Goal: Task Accomplishment & Management: Manage account settings

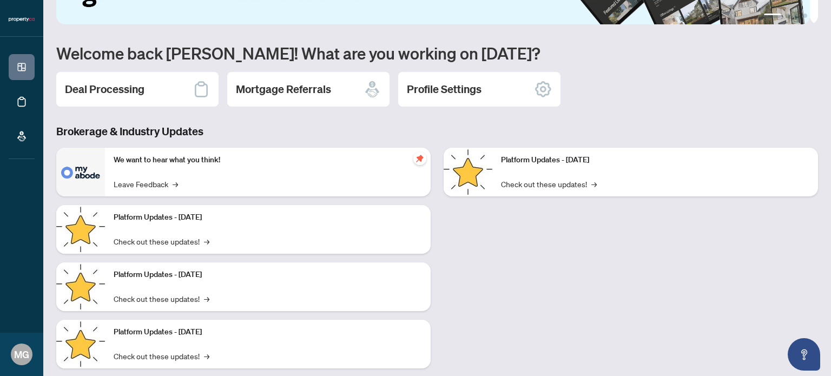
scroll to position [91, 0]
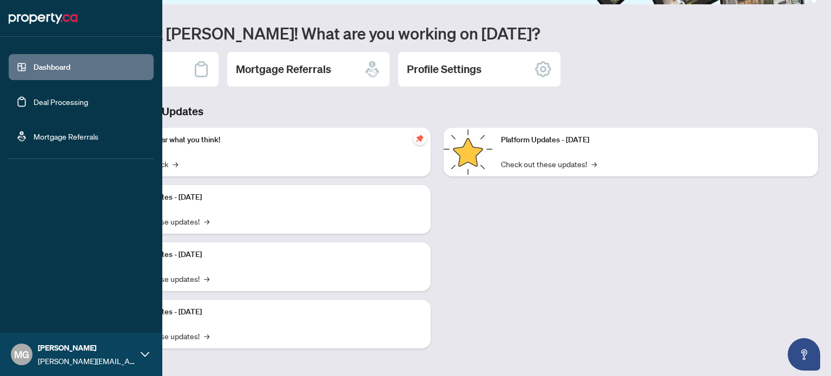
click at [58, 71] on link "Dashboard" at bounding box center [52, 67] width 37 height 10
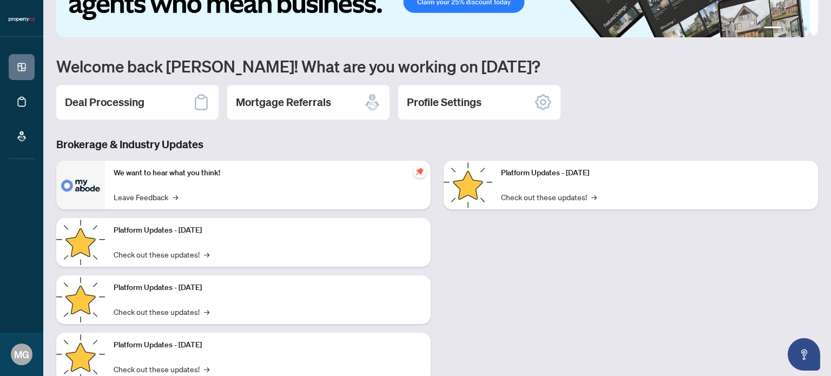
scroll to position [0, 0]
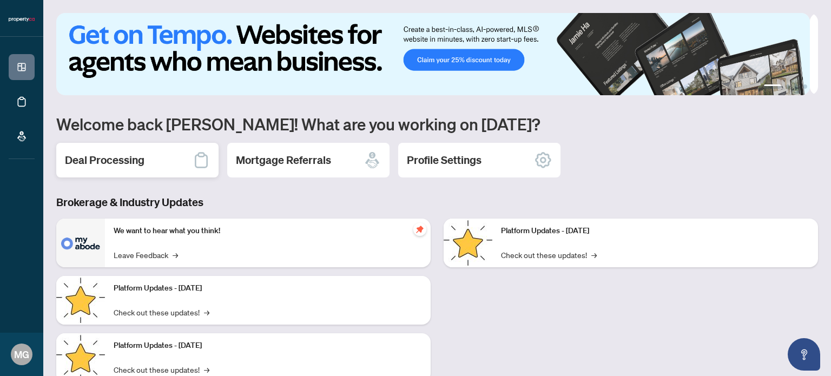
click at [113, 168] on div "Deal Processing" at bounding box center [137, 160] width 162 height 35
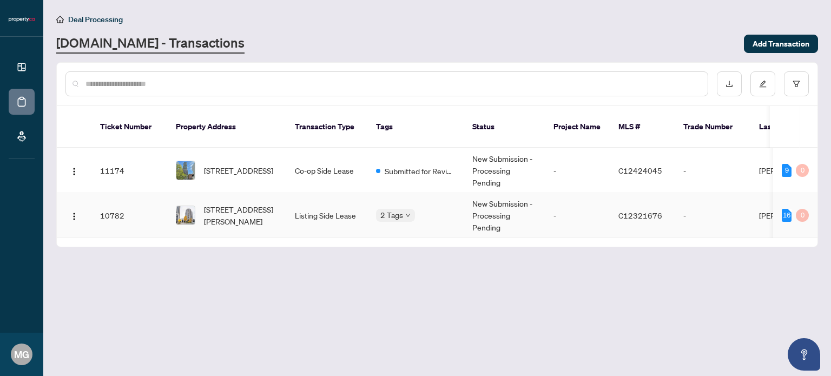
click at [370, 202] on td "2 Tags" at bounding box center [415, 215] width 96 height 45
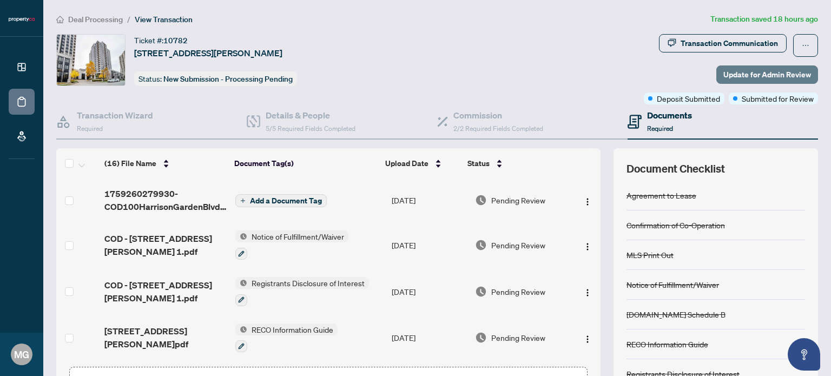
click at [746, 75] on span "Update for Admin Review" at bounding box center [767, 74] width 88 height 17
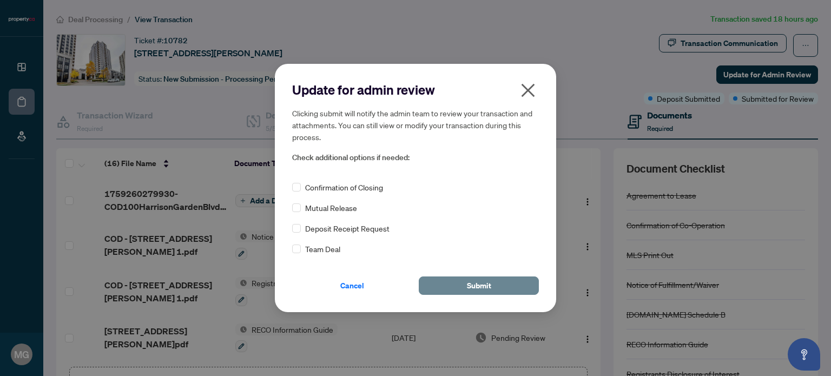
click at [479, 281] on span "Submit" at bounding box center [479, 285] width 24 height 17
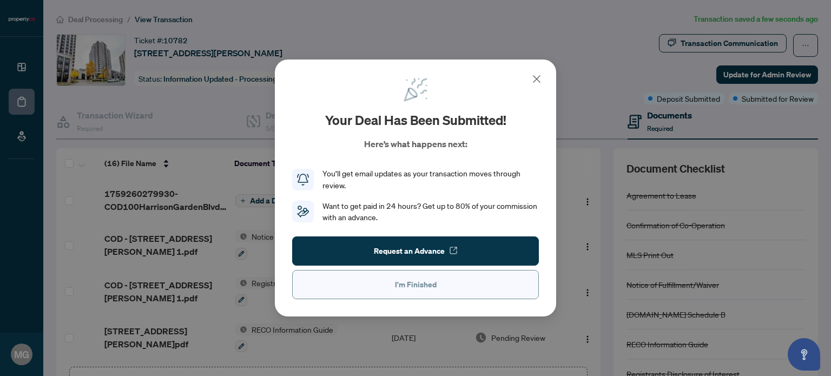
click at [449, 285] on button "I'm Finished" at bounding box center [415, 284] width 247 height 29
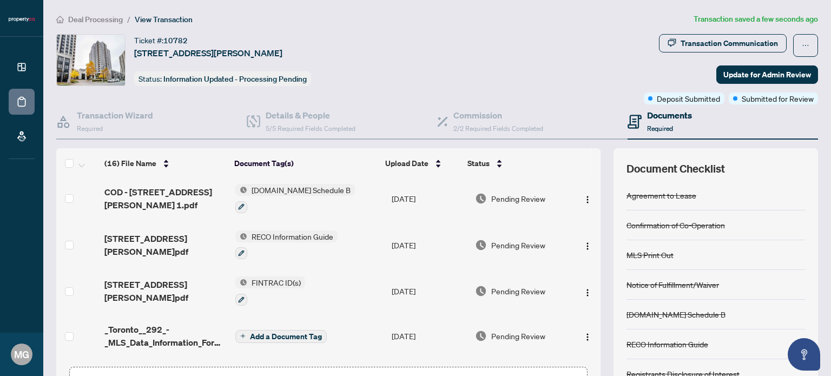
scroll to position [537, 0]
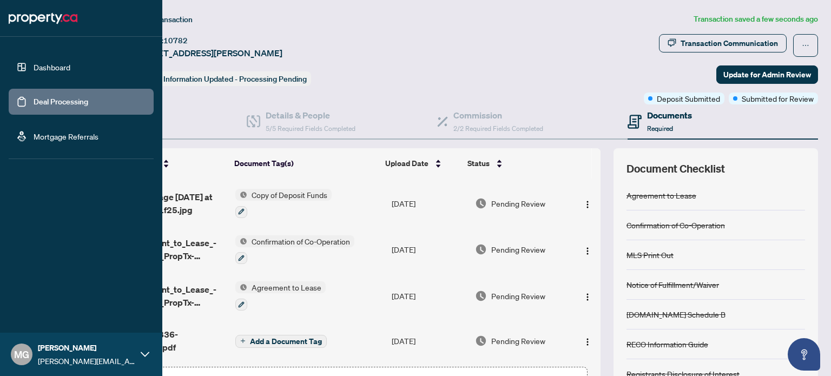
drag, startPoint x: 43, startPoint y: 64, endPoint x: 63, endPoint y: 69, distance: 20.0
click at [43, 64] on link "Dashboard" at bounding box center [52, 67] width 37 height 10
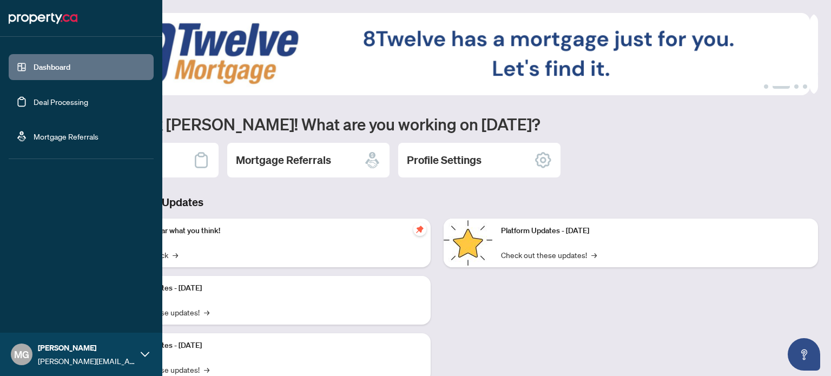
click at [35, 20] on img at bounding box center [43, 18] width 69 height 17
click at [71, 21] on img at bounding box center [43, 18] width 69 height 17
click at [51, 16] on img at bounding box center [43, 18] width 69 height 17
click at [56, 69] on link "Dashboard" at bounding box center [52, 67] width 37 height 10
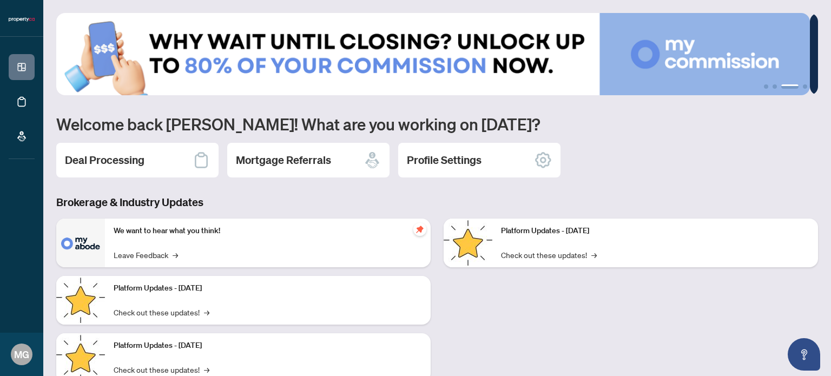
click at [655, 58] on img at bounding box center [433, 54] width 754 height 82
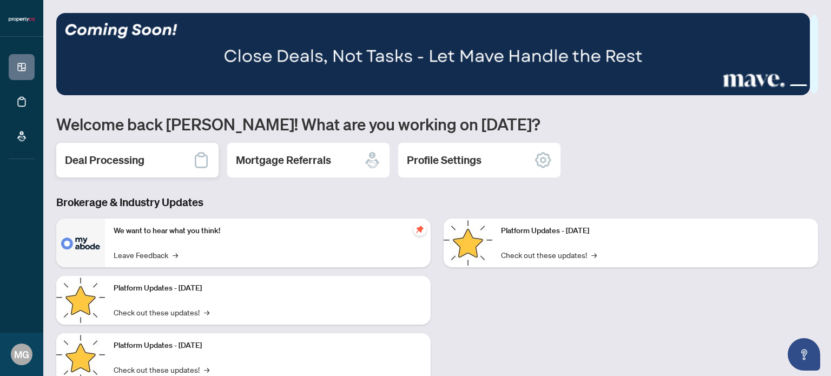
click at [199, 166] on icon at bounding box center [201, 160] width 13 height 16
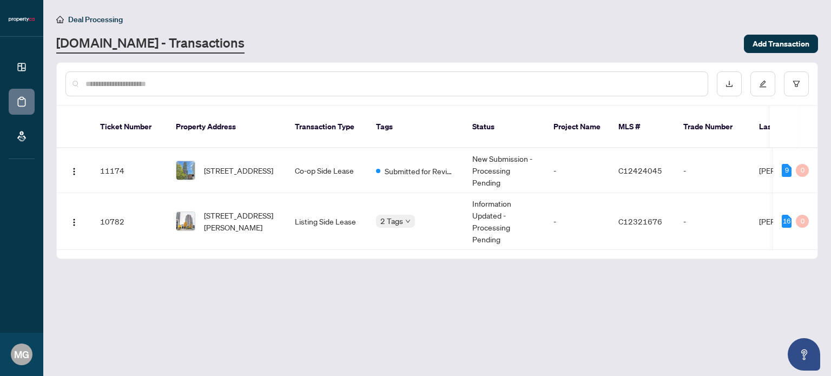
click at [70, 19] on span "Deal Processing" at bounding box center [95, 20] width 55 height 10
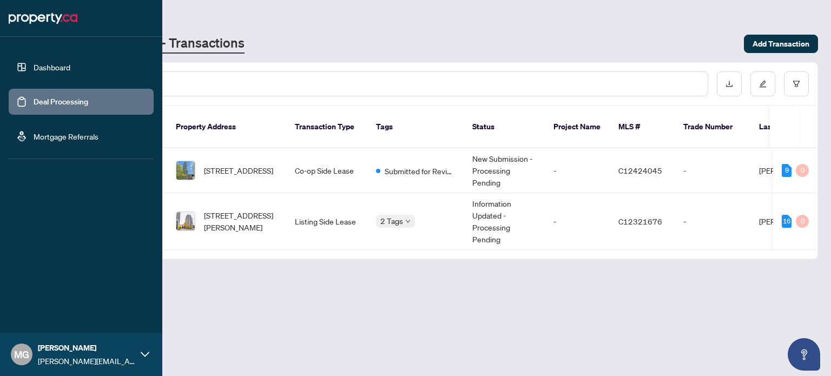
click at [52, 100] on link "Deal Processing" at bounding box center [61, 102] width 55 height 10
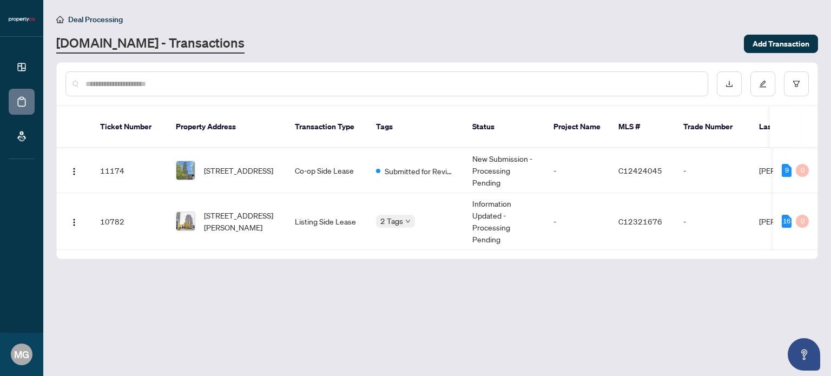
click at [116, 47] on link "[DOMAIN_NAME] - Transactions" at bounding box center [150, 43] width 188 height 19
click at [81, 47] on link "[DOMAIN_NAME] - Transactions" at bounding box center [150, 43] width 188 height 19
click at [81, 19] on span "Deal Processing" at bounding box center [95, 20] width 55 height 10
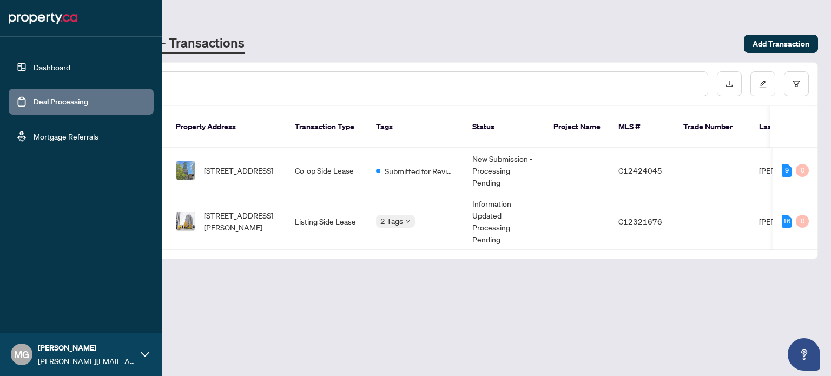
click at [47, 133] on link "Mortgage Referrals" at bounding box center [66, 136] width 65 height 10
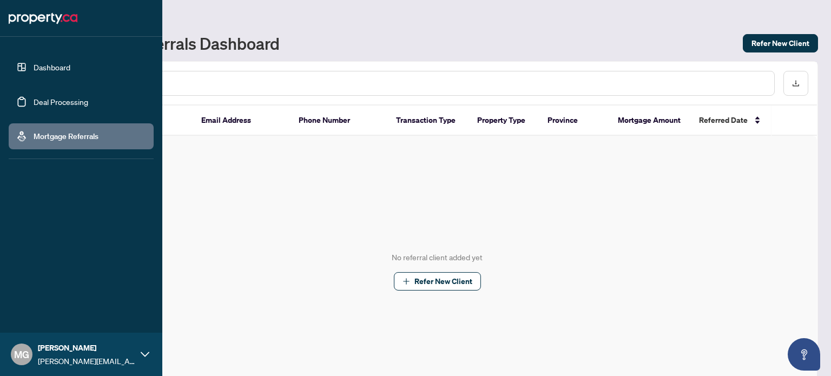
click at [45, 106] on link "Deal Processing" at bounding box center [61, 102] width 55 height 10
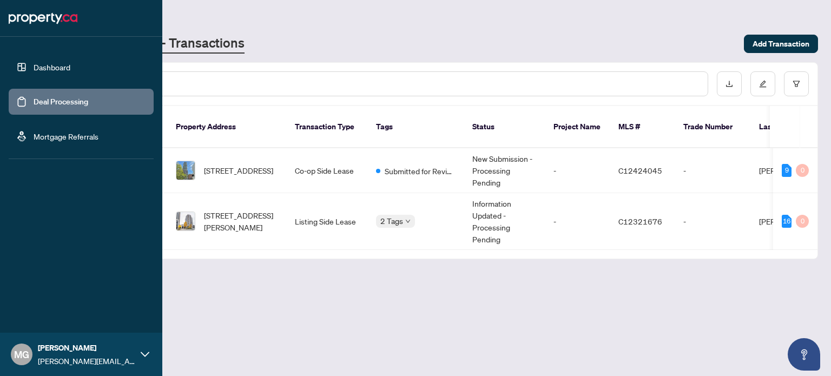
click at [49, 71] on link "Dashboard" at bounding box center [52, 67] width 37 height 10
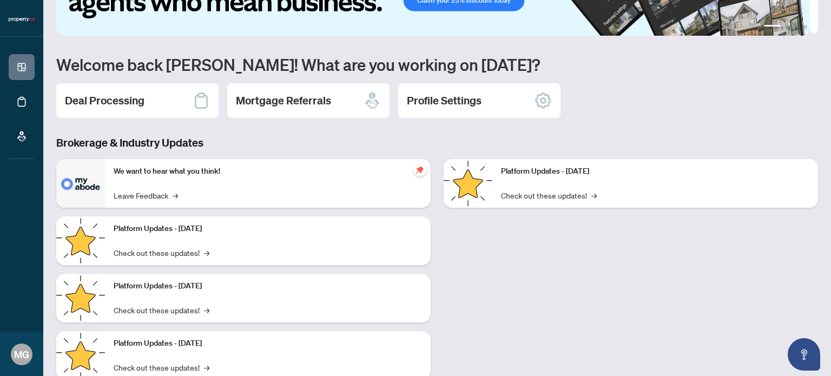
scroll to position [91, 0]
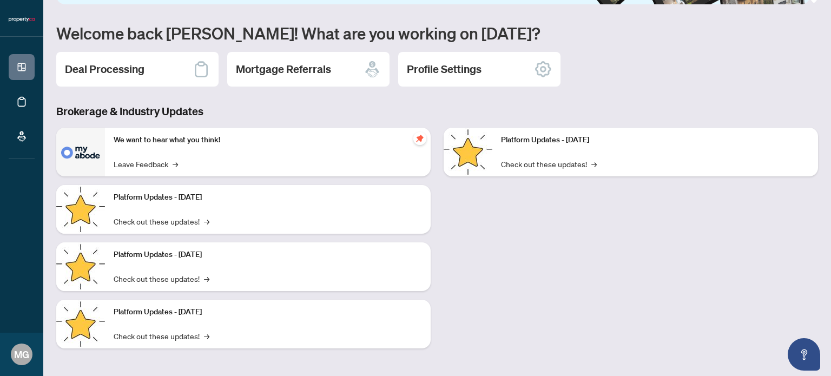
click at [151, 326] on div "Platform Updates - [DATE] Check out these updates! →" at bounding box center [268, 324] width 326 height 49
click at [193, 331] on link "Check out these updates! →" at bounding box center [162, 336] width 96 height 12
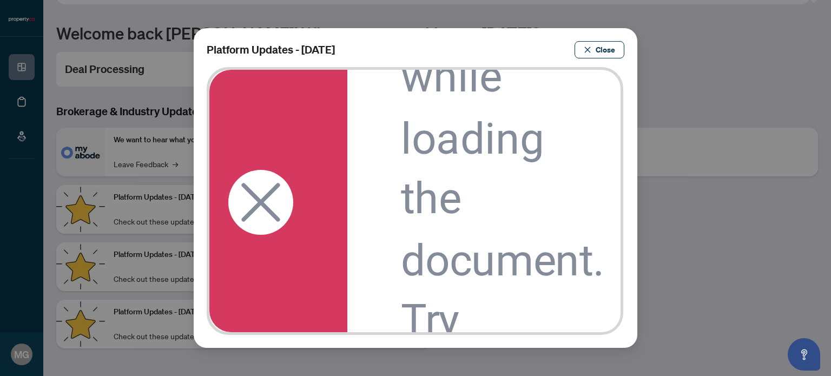
click at [265, 197] on icon at bounding box center [260, 201] width 38 height 38
click at [605, 47] on span "Close" at bounding box center [605, 49] width 19 height 17
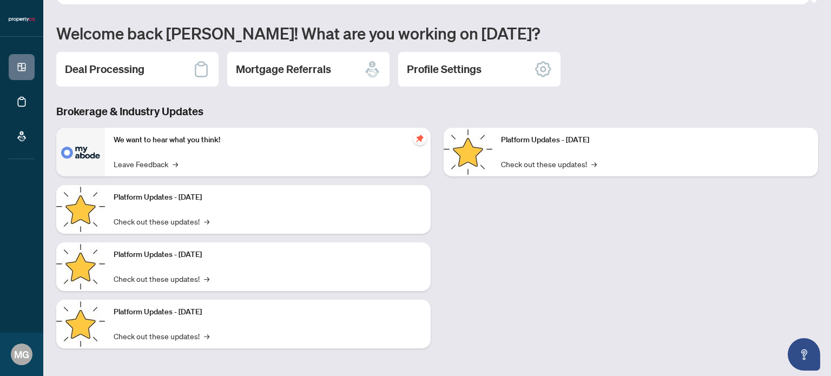
click at [169, 254] on p "Platform Updates - [DATE]" at bounding box center [268, 255] width 308 height 12
click at [165, 279] on link "Check out these updates! →" at bounding box center [162, 279] width 96 height 12
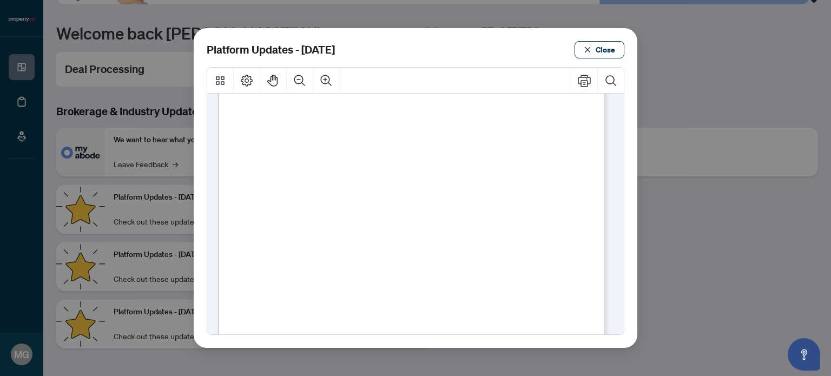
scroll to position [216, 0]
click at [252, 193] on ul "Platform Updates | [DATE]" at bounding box center [395, 219] width 339 height 426
drag, startPoint x: 248, startPoint y: 201, endPoint x: 253, endPoint y: 201, distance: 5.4
click at [248, 201] on ul "Platform Updates | [DATE]" at bounding box center [395, 107] width 339 height 426
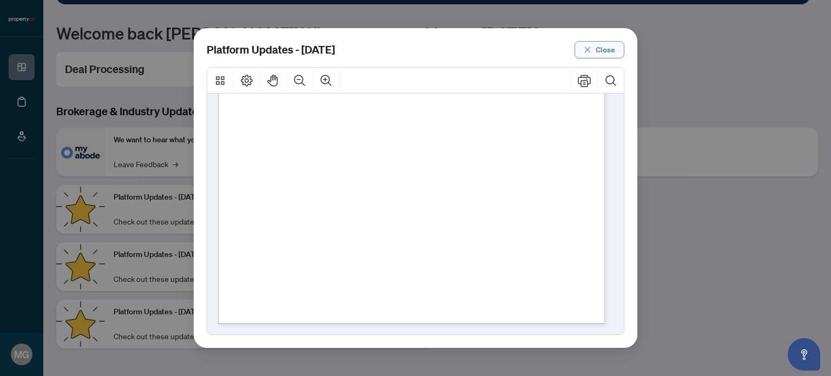
click at [603, 51] on span "Close" at bounding box center [605, 49] width 19 height 17
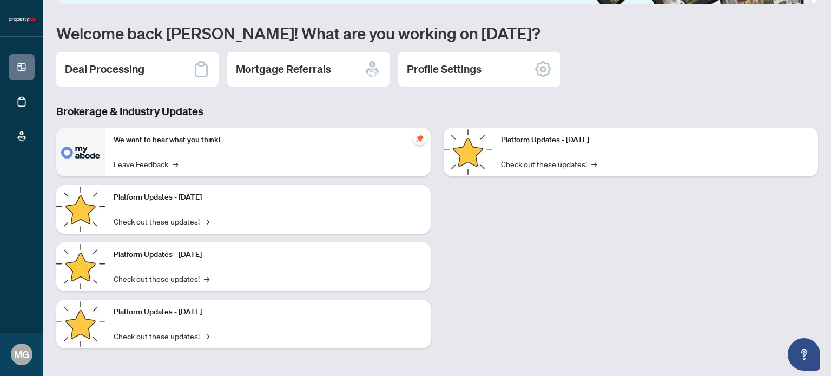
click at [134, 206] on div "Platform Updates - [DATE] Check out these updates! →" at bounding box center [268, 209] width 326 height 49
click at [114, 218] on link "Check out these updates! →" at bounding box center [162, 221] width 96 height 12
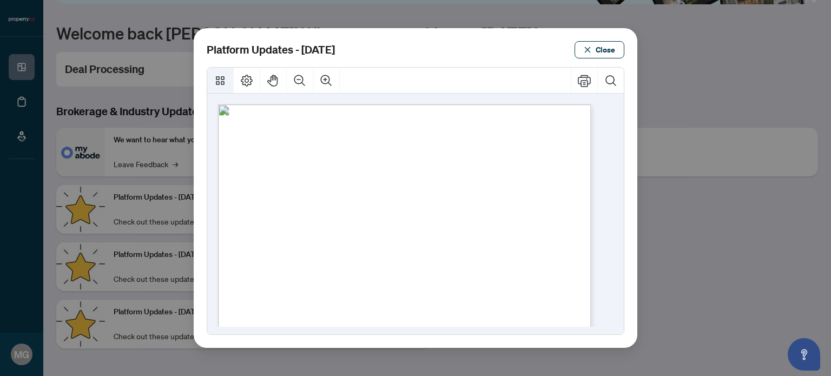
click at [223, 78] on icon "Thumbnails" at bounding box center [220, 80] width 13 height 13
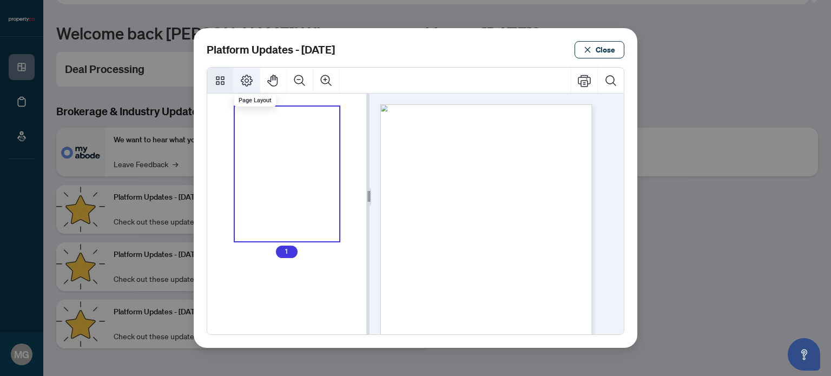
click at [246, 82] on icon "Page Layout" at bounding box center [247, 81] width 12 height 12
click at [298, 83] on icon "Zoom Out" at bounding box center [299, 80] width 11 height 11
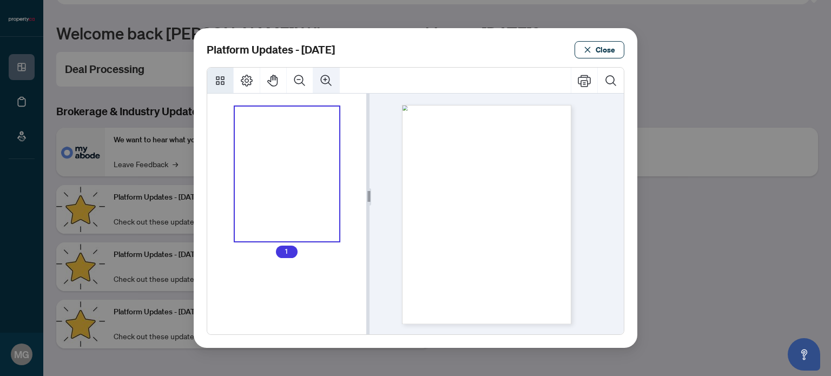
click at [332, 78] on icon "Zoom In" at bounding box center [326, 80] width 13 height 13
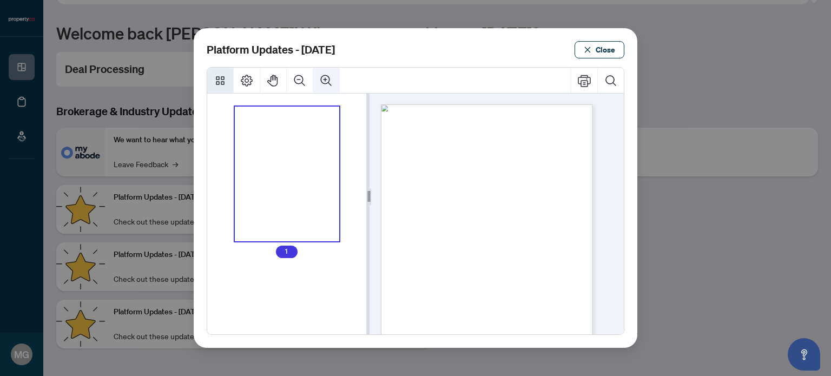
scroll to position [3, 0]
click at [332, 78] on icon "Zoom In" at bounding box center [326, 80] width 13 height 13
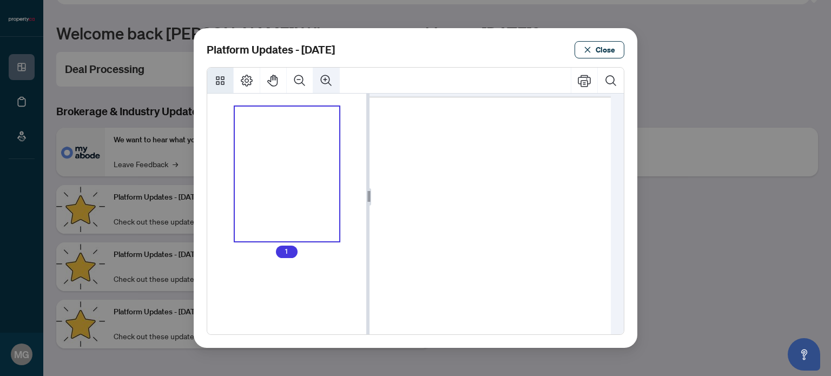
click at [332, 78] on icon "Zoom In" at bounding box center [326, 80] width 13 height 13
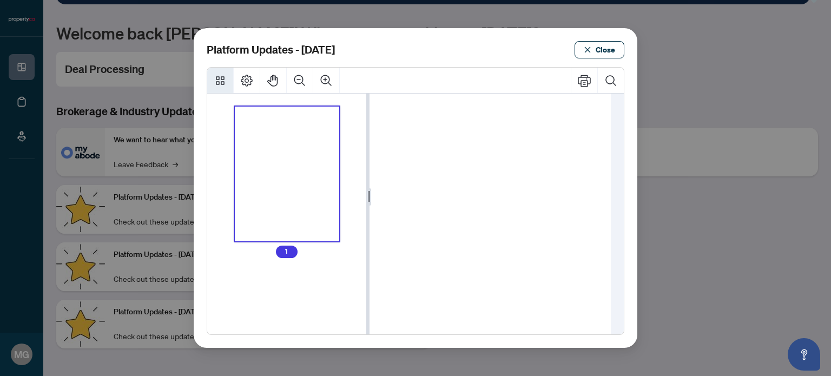
scroll to position [216, 60]
click at [610, 49] on span "Close" at bounding box center [605, 49] width 19 height 17
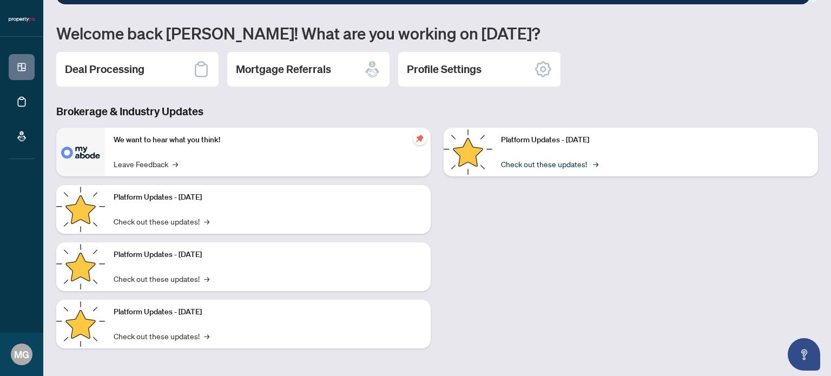
click at [519, 164] on link "Check out these updates! →" at bounding box center [549, 164] width 96 height 12
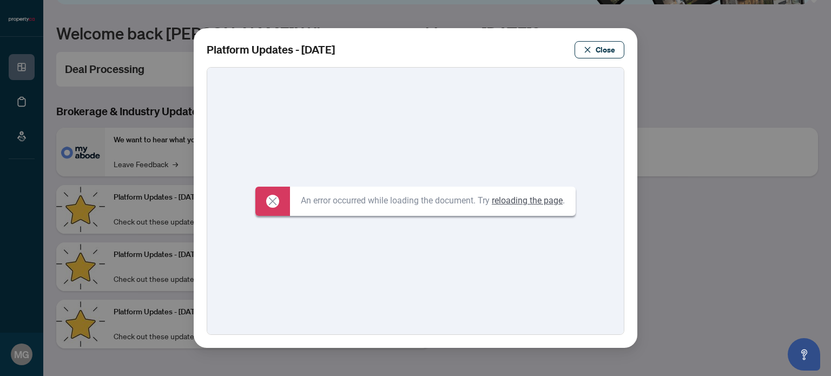
click at [266, 199] on icon at bounding box center [272, 201] width 13 height 13
click at [595, 49] on button "Close" at bounding box center [600, 49] width 50 height 17
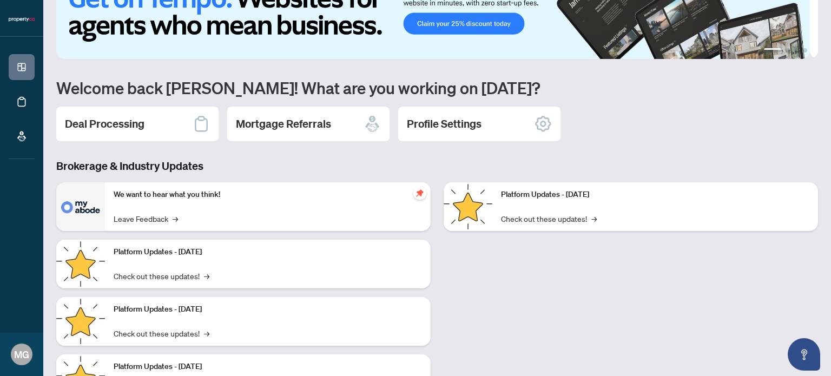
scroll to position [0, 0]
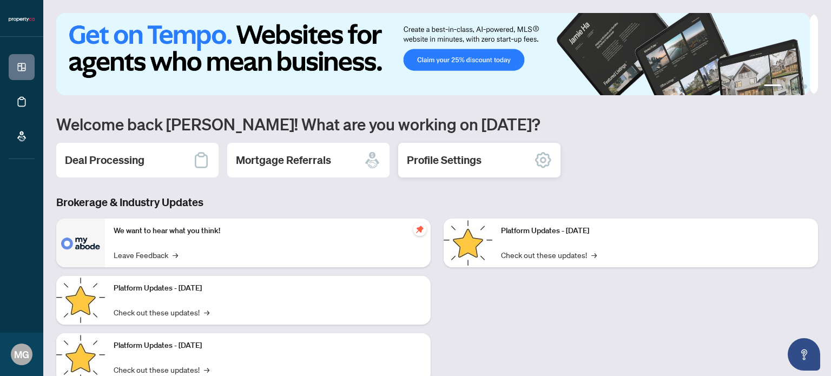
click at [543, 160] on icon at bounding box center [543, 159] width 17 height 17
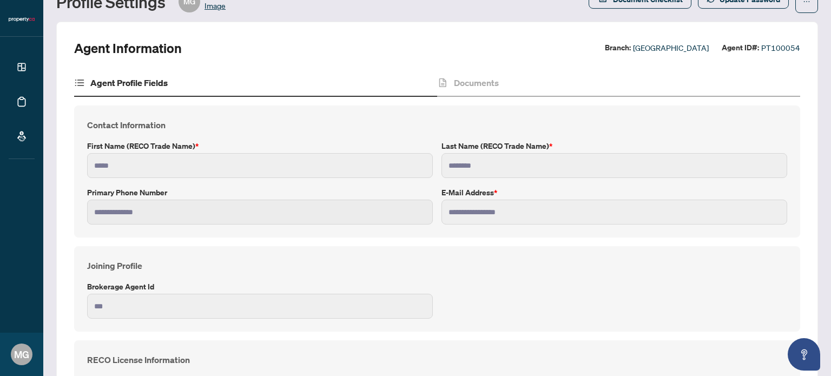
scroll to position [154, 0]
